Goal: Task Accomplishment & Management: Use online tool/utility

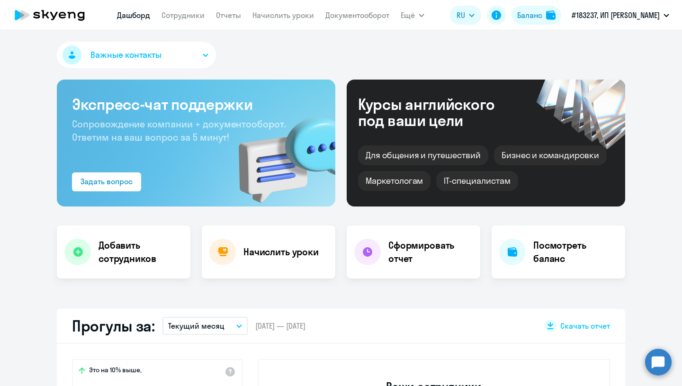
select select "30"
click at [266, 254] on h4 "Начислить уроки" at bounding box center [280, 251] width 75 height 13
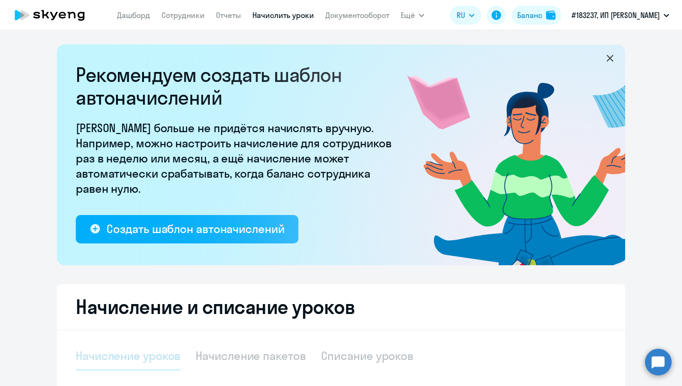
select select "10"
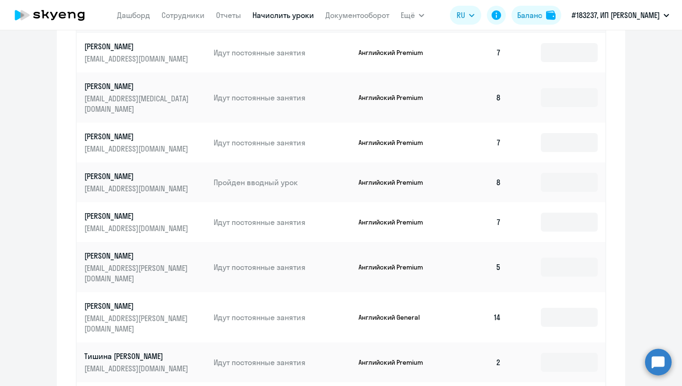
scroll to position [489, 0]
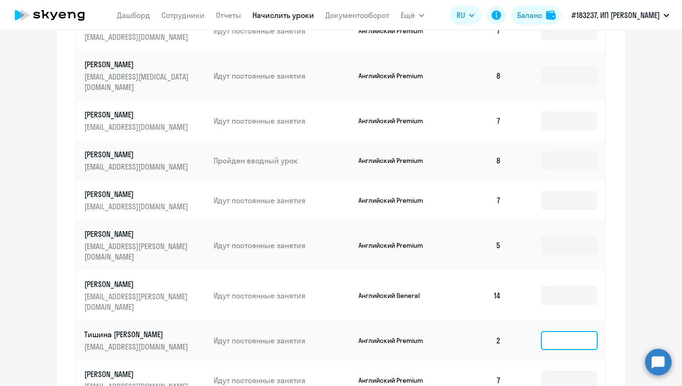
click at [567, 331] on input at bounding box center [569, 340] width 57 height 19
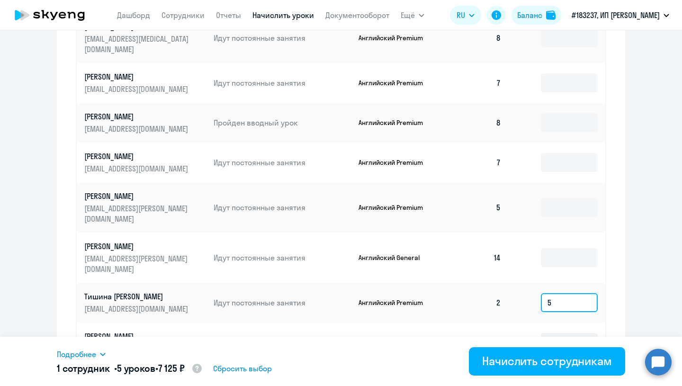
scroll to position [534, 0]
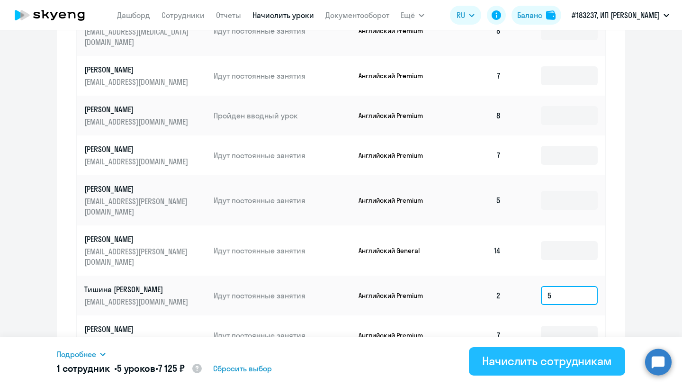
type input "5"
click at [538, 362] on div "Начислить сотрудникам" at bounding box center [547, 360] width 130 height 15
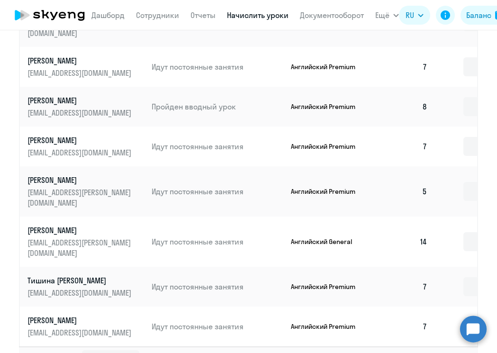
scroll to position [560, 0]
